Goal: Task Accomplishment & Management: Manage account settings

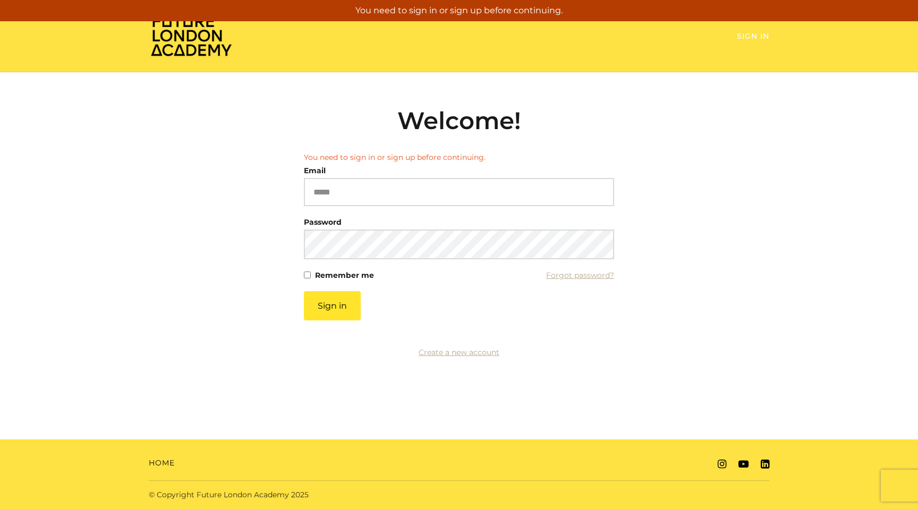
click at [757, 31] on link "Sign In" at bounding box center [753, 36] width 32 height 10
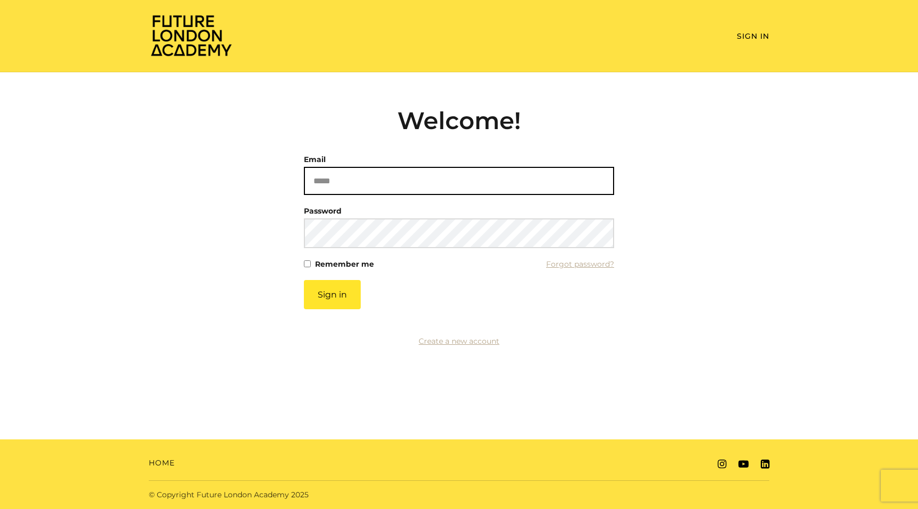
click at [444, 185] on input "Email" at bounding box center [459, 181] width 310 height 28
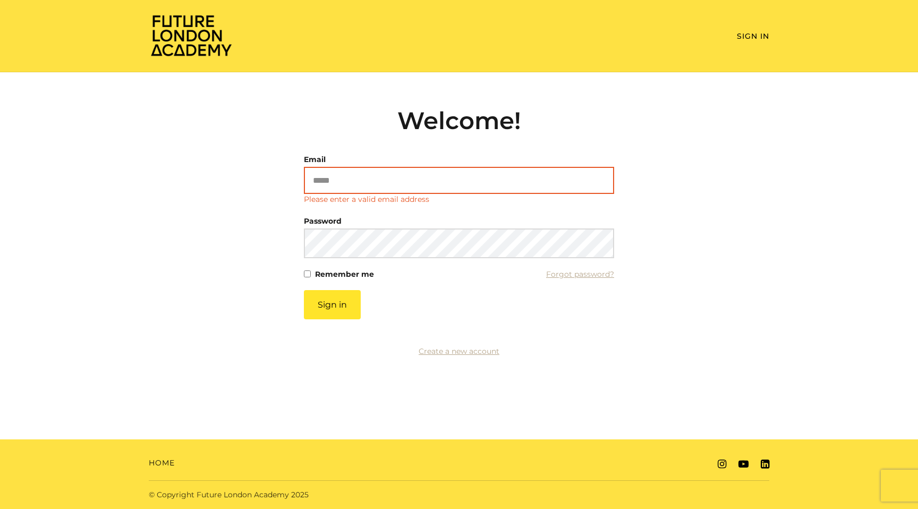
type input "**********"
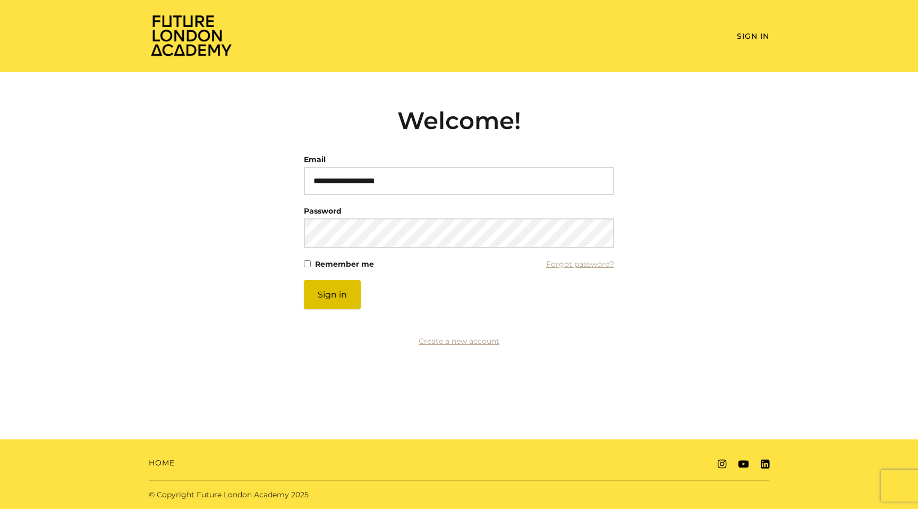
click at [346, 291] on button "Sign in" at bounding box center [332, 294] width 57 height 29
